Goal: Information Seeking & Learning: Learn about a topic

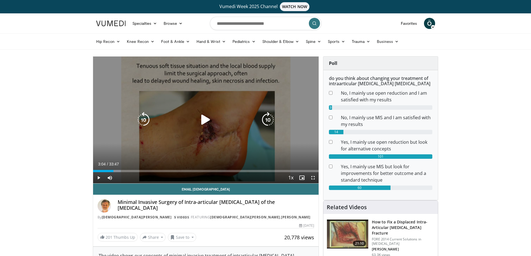
click at [280, 122] on div "10 seconds Tap to unmute" at bounding box center [206, 120] width 226 height 127
click at [245, 125] on div "Video Player" at bounding box center [205, 119] width 135 height 11
click at [186, 125] on div "Video Player" at bounding box center [205, 119] width 135 height 11
click at [204, 120] on icon "Video Player" at bounding box center [206, 120] width 16 height 16
click at [203, 120] on icon "Video Player" at bounding box center [206, 120] width 16 height 16
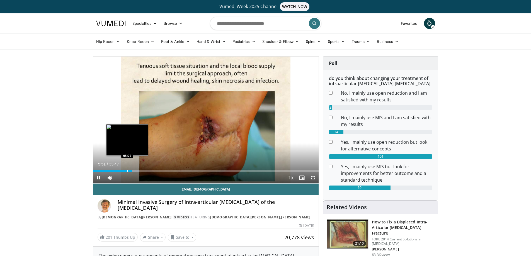
click at [128, 171] on div "Progress Bar" at bounding box center [127, 171] width 1 height 2
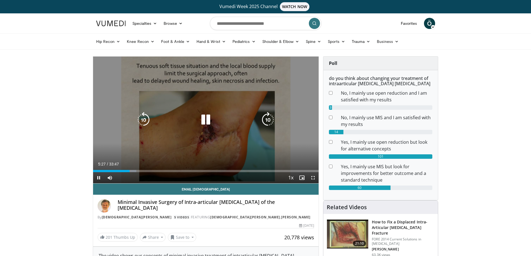
click at [271, 88] on div "10 seconds Tap to unmute" at bounding box center [206, 120] width 226 height 127
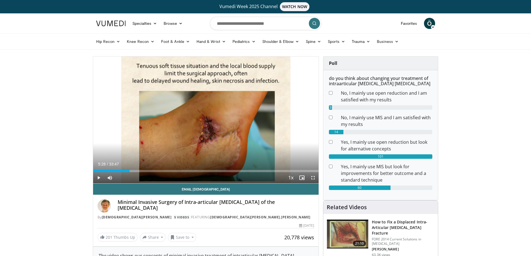
click at [271, 88] on div "10 seconds Tap to unmute" at bounding box center [206, 120] width 226 height 127
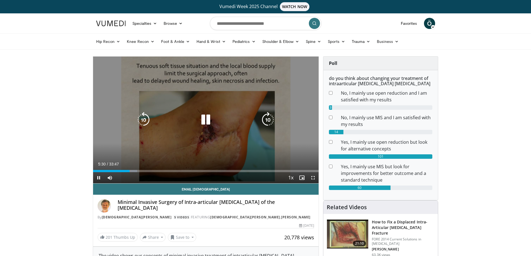
click at [261, 87] on div "10 seconds Tap to unmute" at bounding box center [206, 120] width 226 height 127
click at [213, 120] on icon "Video Player" at bounding box center [206, 120] width 16 height 16
click at [317, 101] on div "10 seconds Tap to unmute" at bounding box center [206, 120] width 226 height 127
click at [256, 109] on div "10 seconds Tap to unmute" at bounding box center [206, 120] width 226 height 127
click at [298, 98] on div "10 seconds Tap to unmute" at bounding box center [206, 120] width 226 height 127
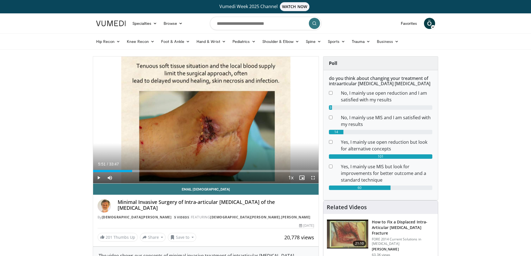
click at [298, 98] on div "10 seconds Tap to unmute" at bounding box center [206, 120] width 226 height 127
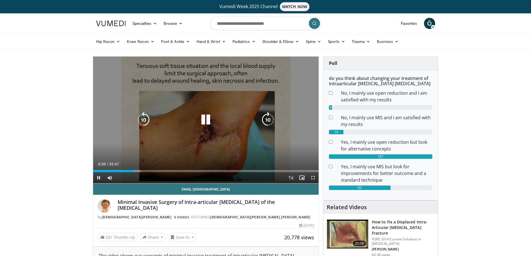
click at [286, 85] on div "10 seconds Tap to unmute" at bounding box center [206, 120] width 226 height 127
click at [253, 98] on div "10 seconds Tap to unmute" at bounding box center [206, 120] width 226 height 127
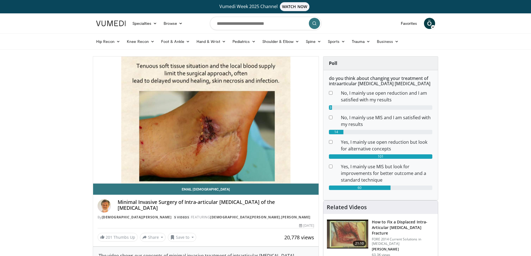
click at [271, 99] on div "10 seconds Tap to unmute" at bounding box center [206, 120] width 226 height 127
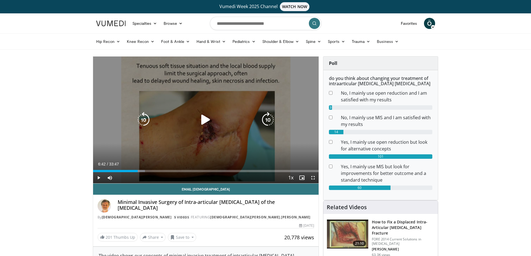
click at [256, 100] on div "10 seconds Tap to unmute" at bounding box center [206, 120] width 226 height 127
click at [303, 142] on div "10 seconds Tap to unmute" at bounding box center [206, 120] width 226 height 127
click at [252, 142] on div "10 seconds Tap to unmute" at bounding box center [206, 120] width 226 height 127
click at [263, 145] on div "10 seconds Tap to unmute" at bounding box center [206, 120] width 226 height 127
click at [264, 135] on div "10 seconds Tap to unmute" at bounding box center [206, 120] width 226 height 127
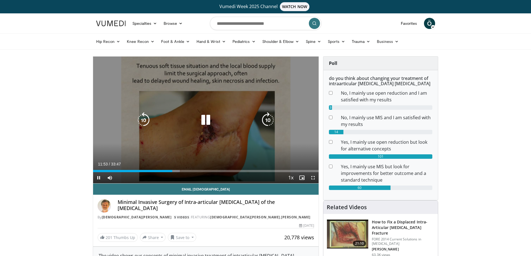
click at [266, 136] on div "10 seconds Tap to unmute" at bounding box center [206, 120] width 226 height 127
click at [267, 134] on div "10 seconds Tap to unmute" at bounding box center [206, 120] width 226 height 127
click at [265, 134] on div "10 seconds Tap to unmute" at bounding box center [206, 120] width 226 height 127
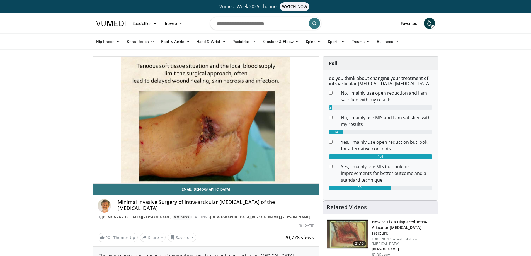
click at [267, 139] on div "10 seconds Tap to unmute" at bounding box center [206, 120] width 226 height 127
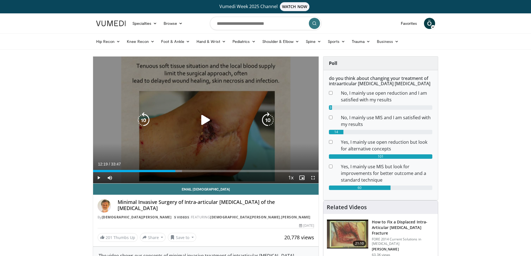
click at [269, 139] on div "10 seconds Tap to unmute" at bounding box center [206, 120] width 226 height 127
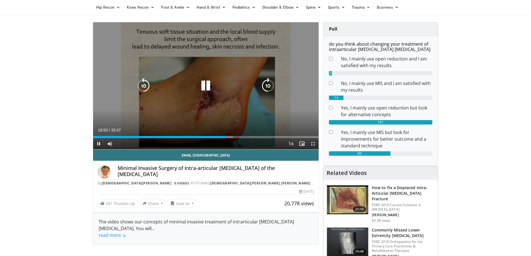
scroll to position [56, 0]
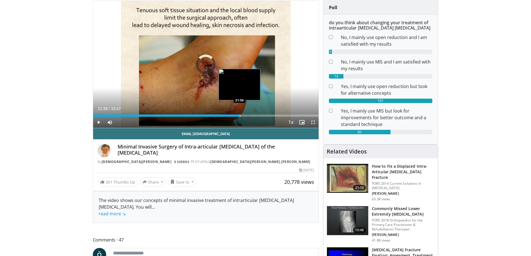
click at [239, 113] on div "Loaded : 62.12% 21:56 21:56" at bounding box center [206, 113] width 226 height 5
click at [242, 114] on div "Loaded : 68.05% 22:00 22:19" at bounding box center [206, 113] width 226 height 5
click at [246, 114] on div "Loaded : 68.97% 22:18 22:59" at bounding box center [206, 113] width 226 height 5
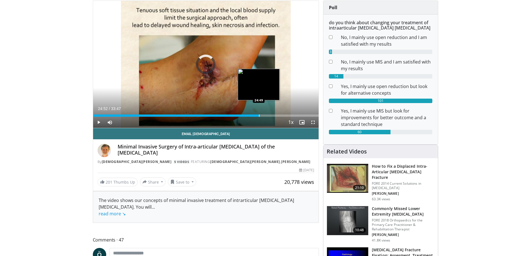
click at [259, 115] on div "Progress Bar" at bounding box center [259, 116] width 1 height 2
click at [271, 114] on div "Loaded : 77.42% 26:37 26:39" at bounding box center [206, 113] width 226 height 5
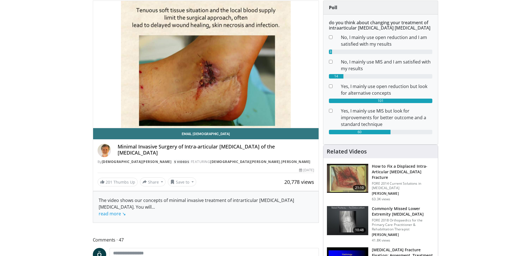
click at [393, 174] on h3 "How to Fix a Displaced Intra-Articular [MEDICAL_DATA] Fracture" at bounding box center [403, 172] width 63 height 17
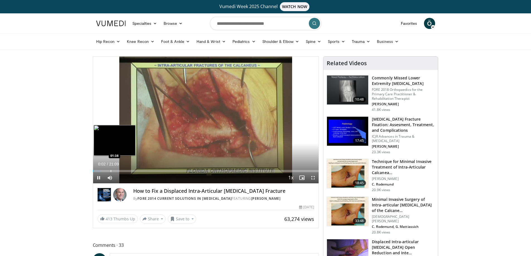
click at [111, 171] on div "Progress Bar" at bounding box center [111, 171] width 1 height 2
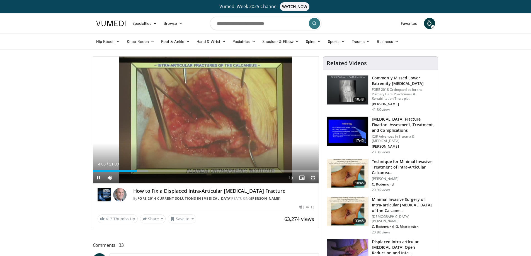
click at [314, 178] on span "Video Player" at bounding box center [312, 177] width 11 height 11
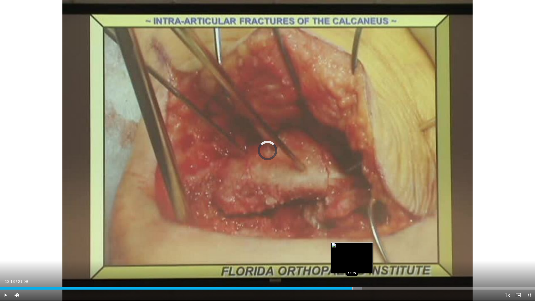
click at [352, 256] on div "Progress Bar" at bounding box center [352, 288] width 1 height 2
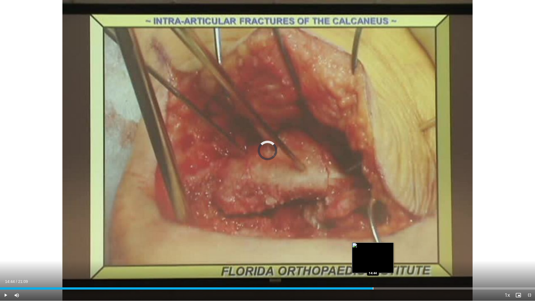
click at [373, 256] on div "Progress Bar" at bounding box center [373, 288] width 1 height 2
click at [387, 256] on div "Progress Bar" at bounding box center [387, 288] width 1 height 2
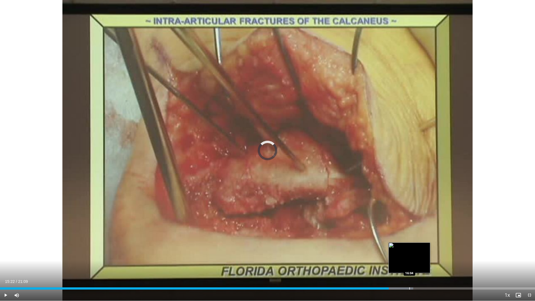
click at [410, 256] on div "Loaded : 77.26% 15:22 16:04" at bounding box center [267, 286] width 535 height 5
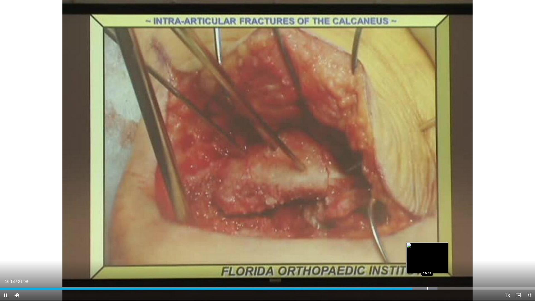
click at [427, 256] on div "Progress Bar" at bounding box center [427, 288] width 1 height 2
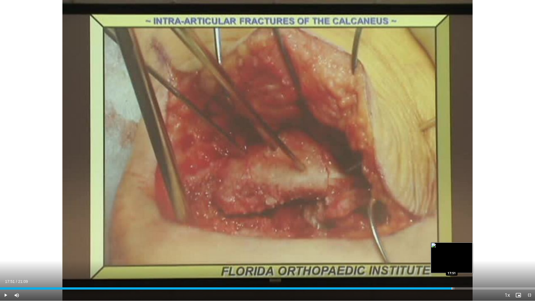
click at [452, 256] on div "Progress Bar" at bounding box center [452, 288] width 1 height 2
click at [531, 256] on span "Video Player" at bounding box center [529, 295] width 11 height 11
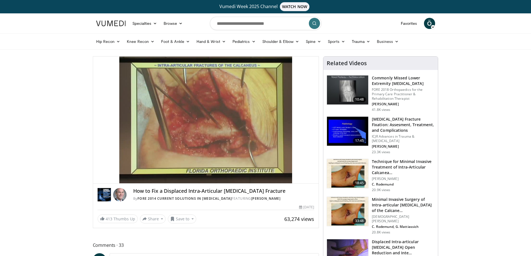
click at [363, 129] on img at bounding box center [347, 131] width 41 height 29
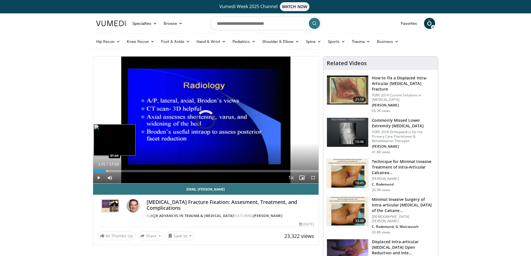
click at [107, 171] on div "Progress Bar" at bounding box center [107, 171] width 1 height 2
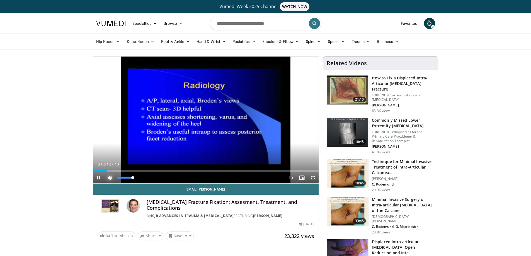
click at [111, 173] on span "Video Player" at bounding box center [109, 177] width 11 height 11
click at [120, 173] on div "Current Time 1:06 / Duration 17:43 Pause Skip Backward Skip Forward Unmute 100%…" at bounding box center [206, 177] width 226 height 11
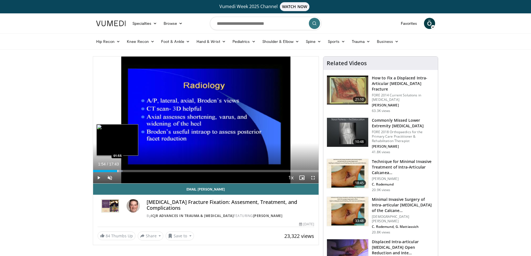
click at [118, 171] on div "Progress Bar" at bounding box center [118, 171] width 1 height 2
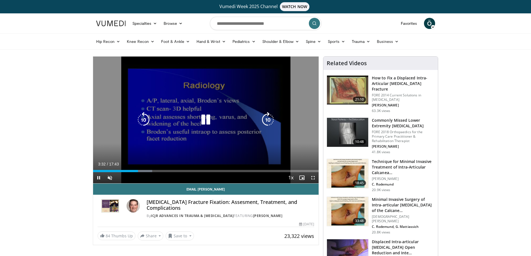
click at [241, 147] on div "10 seconds Tap to unmute" at bounding box center [206, 120] width 226 height 127
click at [199, 148] on div "10 seconds Tap to unmute" at bounding box center [206, 120] width 226 height 127
click at [207, 116] on icon "Video Player" at bounding box center [206, 120] width 16 height 16
click at [110, 175] on span "Video Player" at bounding box center [109, 177] width 11 height 11
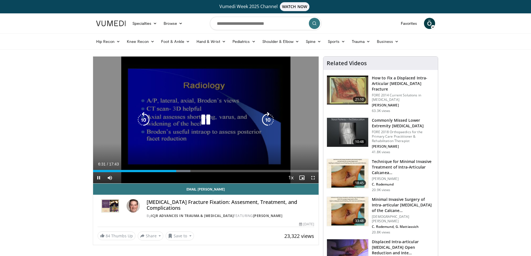
click at [191, 107] on div "10 seconds Tap to unmute" at bounding box center [206, 120] width 226 height 127
